Goal: Communication & Community: Answer question/provide support

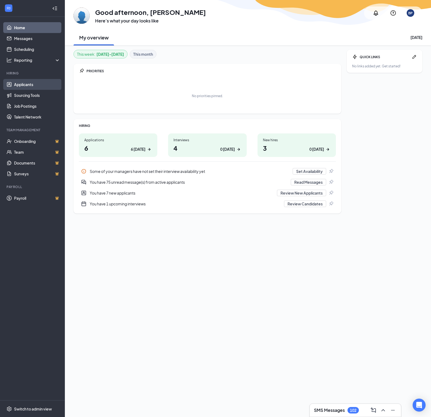
click at [30, 85] on link "Applicants" at bounding box center [37, 84] width 46 height 11
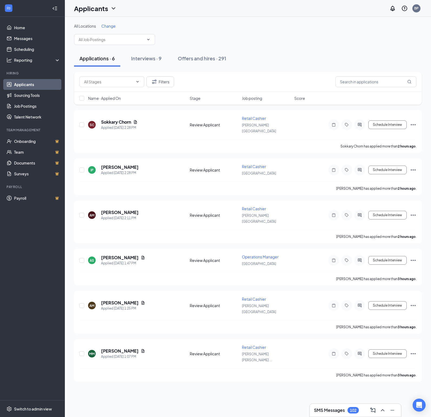
click at [343, 88] on div "Filters" at bounding box center [248, 82] width 348 height 20
click at [342, 84] on input "text" at bounding box center [376, 81] width 81 height 11
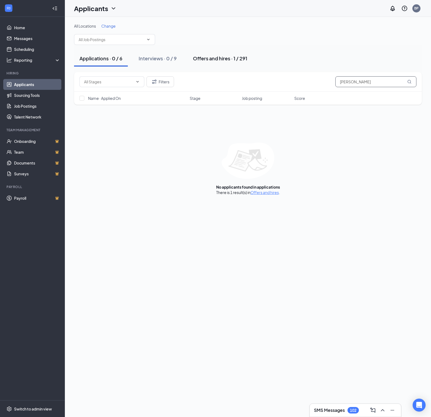
type input "[PERSON_NAME]"
click at [202, 59] on div "Offers and hires · 1 / 291" at bounding box center [220, 58] width 54 height 7
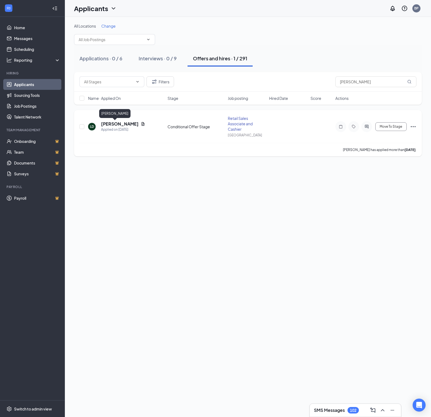
click at [122, 124] on h5 "Laney Dempcy" at bounding box center [120, 124] width 38 height 6
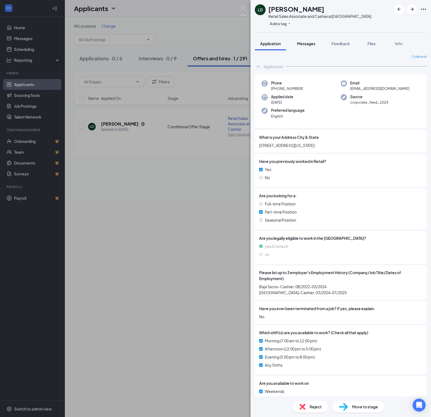
drag, startPoint x: 316, startPoint y: 45, endPoint x: 316, endPoint y: 51, distance: 5.7
click at [316, 45] on span "Messages" at bounding box center [306, 43] width 18 height 5
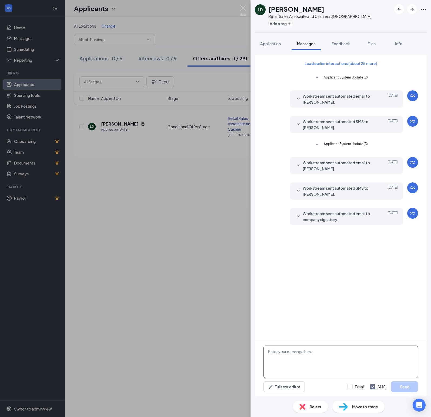
click at [279, 355] on textarea at bounding box center [341, 361] width 155 height 32
type textarea "Laney, Can you start Wednesday, October. 22 nd at 10:00 am? Thanks, Beth"
click at [411, 387] on button "Send" at bounding box center [404, 386] width 27 height 11
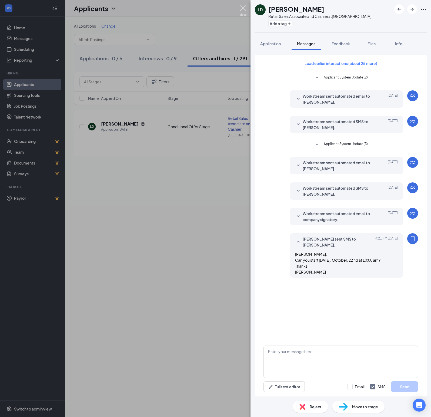
click at [241, 8] on img at bounding box center [243, 10] width 7 height 11
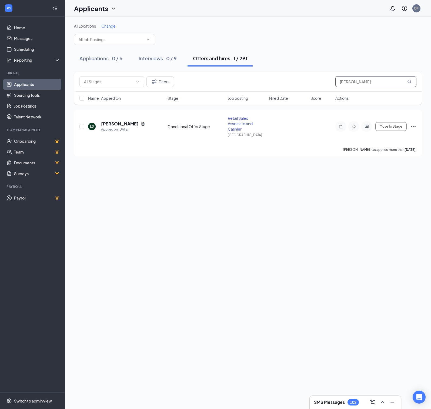
drag, startPoint x: 367, startPoint y: 80, endPoint x: 373, endPoint y: 84, distance: 7.0
click at [367, 80] on input "laney" at bounding box center [376, 81] width 81 height 11
drag, startPoint x: 319, startPoint y: 82, endPoint x: 295, endPoint y: 82, distance: 23.8
click at [295, 82] on div "Filters laney" at bounding box center [248, 81] width 337 height 11
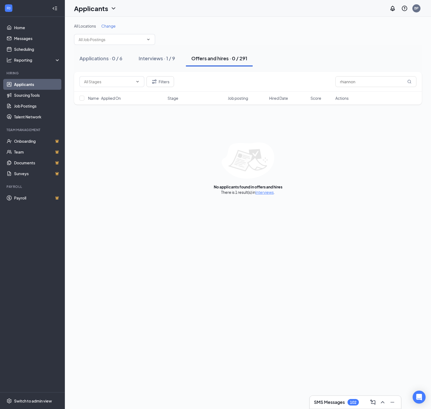
click at [198, 59] on div "Offers and hires · 0 / 291" at bounding box center [219, 58] width 56 height 7
click at [366, 85] on input "rhiannon" at bounding box center [376, 81] width 81 height 11
drag, startPoint x: 320, startPoint y: 81, endPoint x: 310, endPoint y: 81, distance: 10.8
click at [310, 81] on div "Filters rhiannon" at bounding box center [248, 81] width 337 height 11
type input "luton"
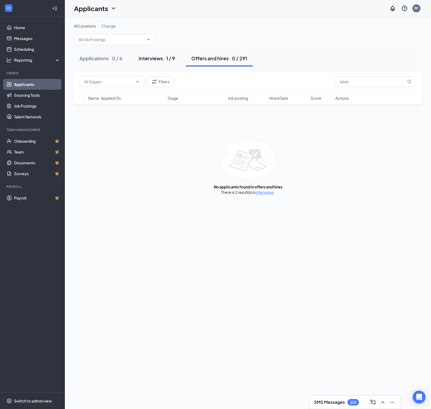
click at [154, 59] on div "Interviews · 1 / 9" at bounding box center [157, 58] width 37 height 7
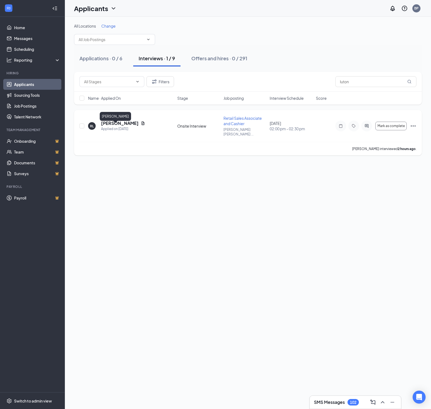
click at [125, 126] on h5 "Rhiannon Lutonsky" at bounding box center [120, 123] width 38 height 6
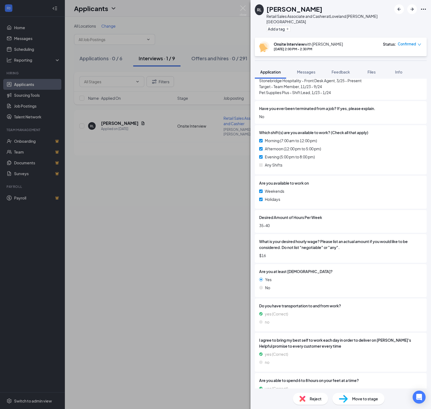
scroll to position [235, 0]
click at [243, 8] on img at bounding box center [243, 10] width 7 height 11
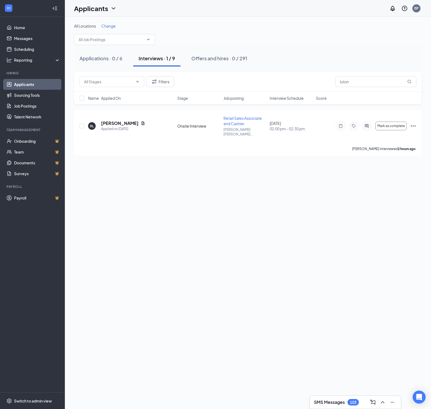
click at [243, 8] on div "Applicants BP" at bounding box center [248, 8] width 366 height 17
click at [371, 82] on input "luton" at bounding box center [376, 81] width 81 height 11
drag, startPoint x: 309, startPoint y: 75, endPoint x: 274, endPoint y: 74, distance: 34.9
click at [274, 74] on div "Filters luton" at bounding box center [248, 82] width 348 height 20
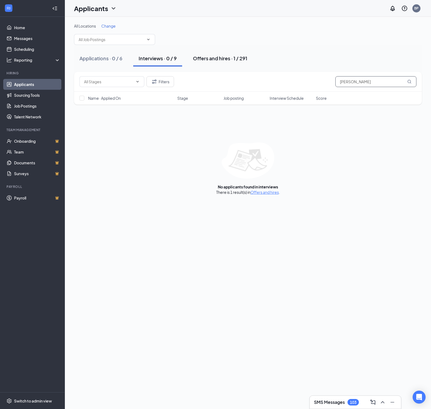
type input "laney"
drag, startPoint x: 207, startPoint y: 60, endPoint x: 209, endPoint y: 69, distance: 9.1
click at [207, 60] on div "Offers and hires · 1 / 291" at bounding box center [220, 58] width 54 height 7
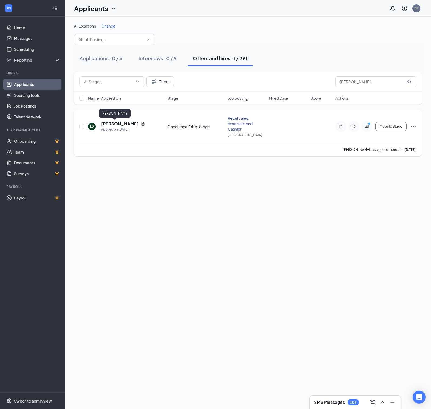
click at [123, 125] on h5 "Laney Dempcy" at bounding box center [120, 124] width 38 height 6
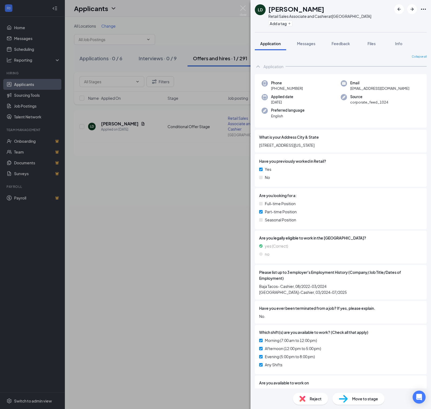
drag, startPoint x: 312, startPoint y: 43, endPoint x: 315, endPoint y: 55, distance: 12.5
click at [312, 43] on span "Messages" at bounding box center [306, 43] width 18 height 5
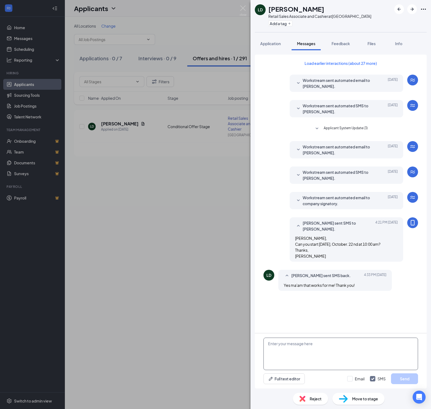
click at [289, 345] on textarea at bounding box center [341, 354] width 155 height 32
type textarea "Great, I will message you a final offer to digially sign in just a minute. Plea…"
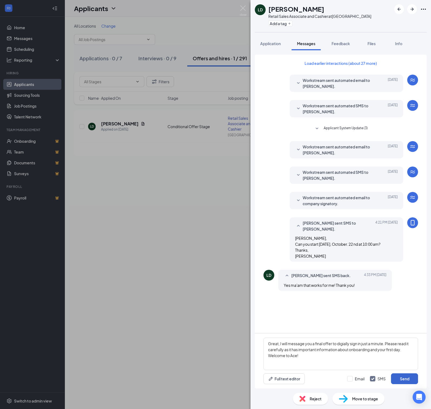
click at [401, 379] on button "Send" at bounding box center [404, 378] width 27 height 11
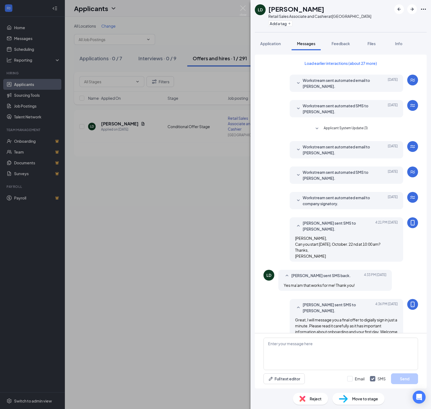
scroll to position [43, 0]
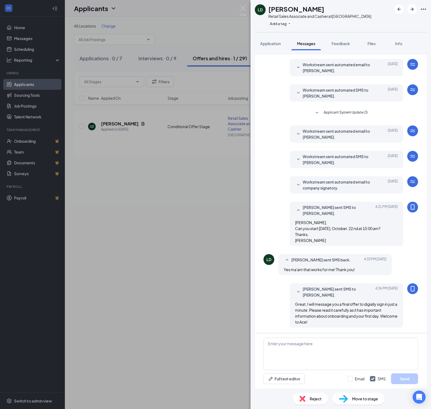
click at [343, 399] on img at bounding box center [343, 399] width 9 height 8
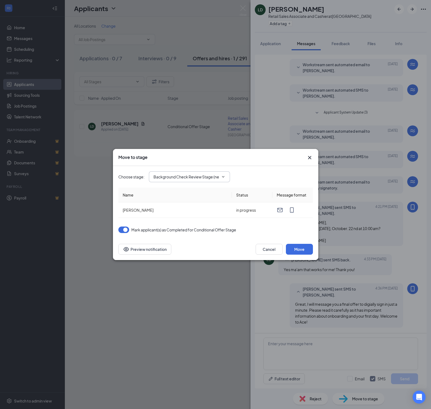
drag, startPoint x: 218, startPoint y: 173, endPoint x: 217, endPoint y: 179, distance: 5.8
click at [218, 174] on input "Background Check Review Stage (next stage)" at bounding box center [186, 177] width 65 height 6
click at [188, 226] on div "Finalize Offer and Set Up First Day" at bounding box center [191, 229] width 59 height 6
type input "Finalize Offer and Set Up First Day"
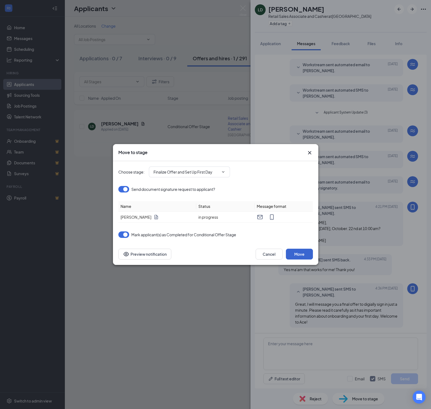
click at [296, 257] on button "Move" at bounding box center [299, 254] width 27 height 11
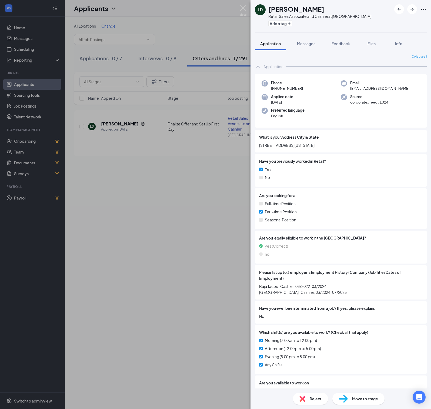
click at [368, 397] on span "Move to stage" at bounding box center [365, 399] width 26 height 6
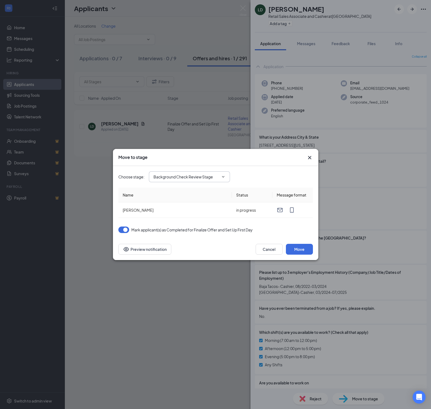
click at [202, 174] on input "Background Check Review Stage" at bounding box center [186, 177] width 65 height 6
click at [188, 238] on div "Hiring Complete (final stage)" at bounding box center [187, 241] width 50 height 6
type input "Hiring Complete (final stage)"
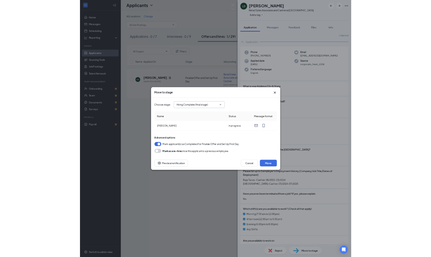
scroll to position [52, 0]
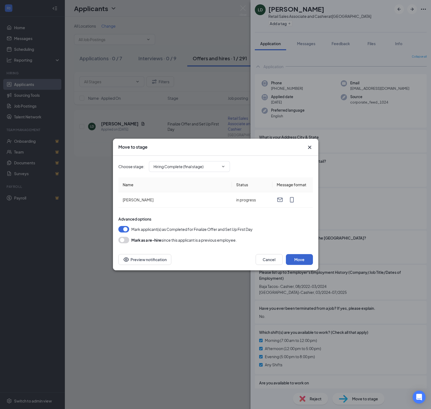
click at [297, 264] on button "Move" at bounding box center [299, 259] width 27 height 11
